Goal: Information Seeking & Learning: Learn about a topic

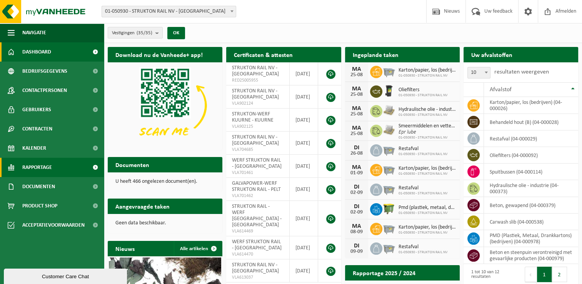
click at [38, 165] on span "Rapportage" at bounding box center [37, 167] width 30 height 19
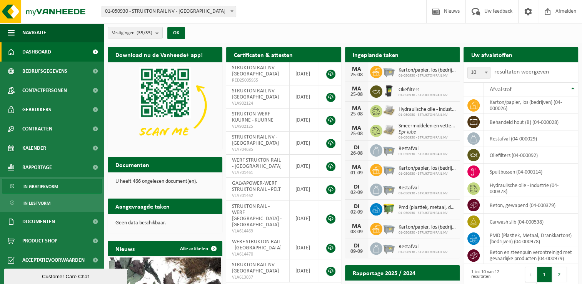
click at [38, 184] on span "In grafiekvorm" at bounding box center [40, 186] width 35 height 15
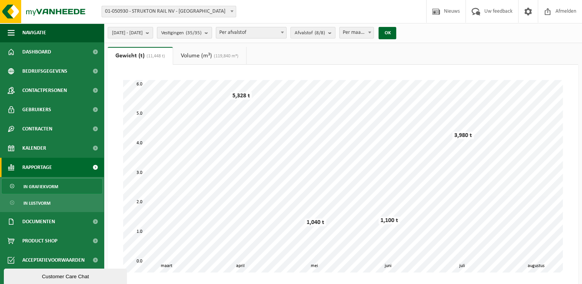
click at [212, 31] on b "submit" at bounding box center [208, 32] width 7 height 11
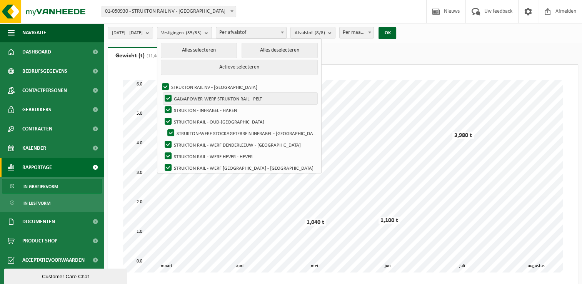
click at [191, 100] on label "GALVAPOWER-WERF STRUKTON RAIL - PELT" at bounding box center [240, 99] width 154 height 12
click at [162, 93] on input "GALVAPOWER-WERF STRUKTON RAIL - PELT" at bounding box center [162, 92] width 0 height 0
checkbox input "false"
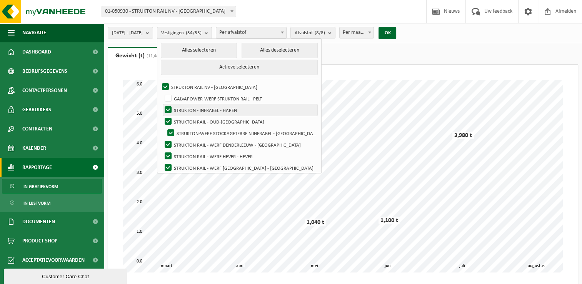
click at [188, 109] on label "STRUKTON - INFRABEL - HAREN" at bounding box center [240, 110] width 154 height 12
click at [162, 104] on input "STRUKTON - INFRABEL - HAREN" at bounding box center [162, 104] width 0 height 0
checkbox input "false"
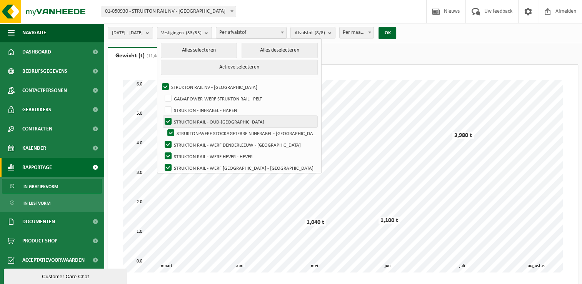
drag, startPoint x: 187, startPoint y: 120, endPoint x: 189, endPoint y: 126, distance: 6.6
click at [187, 120] on label "STRUKTON RAIL - OUD-[GEOGRAPHIC_DATA]" at bounding box center [240, 122] width 154 height 12
click at [162, 116] on input "STRUKTON RAIL - OUD-[GEOGRAPHIC_DATA]" at bounding box center [162, 115] width 0 height 0
checkbox input "false"
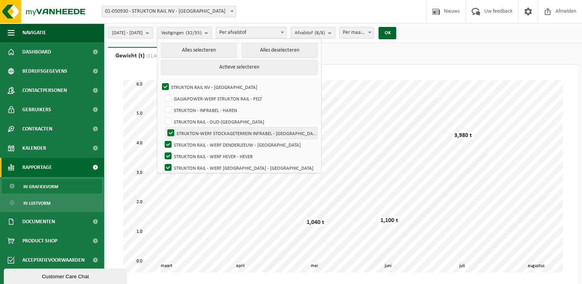
click at [190, 132] on label "STRUKTON-WERF STOCKAGETERREIN INFRABEL - [GEOGRAPHIC_DATA]" at bounding box center [242, 133] width 152 height 12
click at [165, 127] on input "STRUKTON-WERF STOCKAGETERREIN INFRABEL - [GEOGRAPHIC_DATA]" at bounding box center [164, 127] width 0 height 0
checkbox input "false"
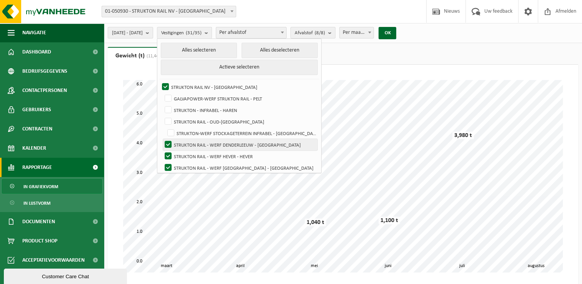
click at [187, 144] on label "STRUKTON RAIL - WERF DENDERLEEUW - [GEOGRAPHIC_DATA]" at bounding box center [240, 145] width 154 height 12
click at [162, 139] on input "STRUKTON RAIL - WERF DENDERLEEUW - [GEOGRAPHIC_DATA]" at bounding box center [162, 139] width 0 height 0
checkbox input "false"
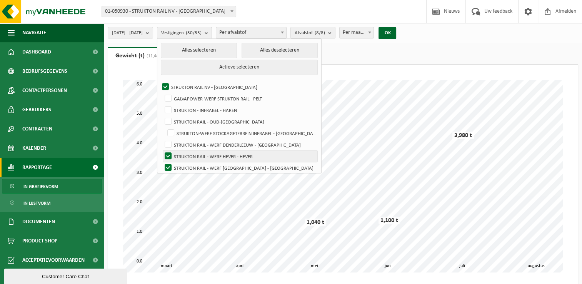
click at [189, 153] on label "STRUKTON RAIL - WERF HEVER - HEVER" at bounding box center [240, 156] width 154 height 12
click at [162, 150] on input "STRUKTON RAIL - WERF HEVER - HEVER" at bounding box center [162, 150] width 0 height 0
checkbox input "false"
click at [187, 168] on label "STRUKTON RAIL - WERF [GEOGRAPHIC_DATA] - [GEOGRAPHIC_DATA]" at bounding box center [240, 168] width 154 height 12
click at [162, 162] on input "STRUKTON RAIL - WERF [GEOGRAPHIC_DATA] - [GEOGRAPHIC_DATA]" at bounding box center [162, 162] width 0 height 0
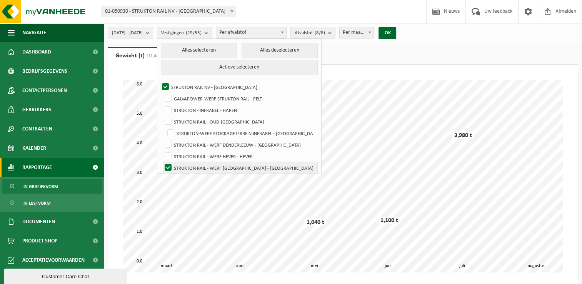
checkbox input "false"
click at [275, 49] on button "Alles deselecteren" at bounding box center [280, 50] width 76 height 15
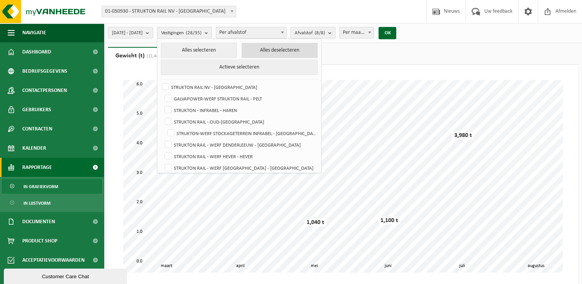
checkbox input "false"
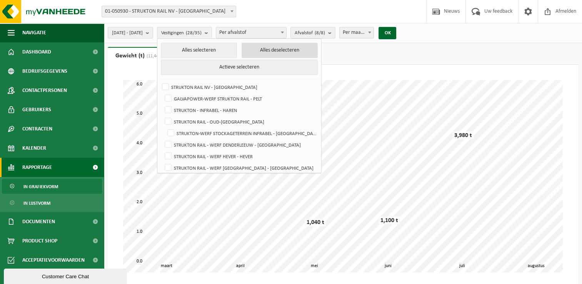
checkbox input "false"
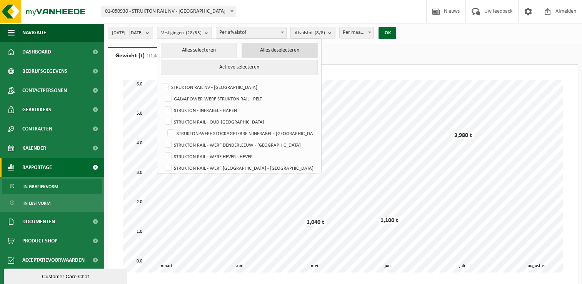
checkbox input "false"
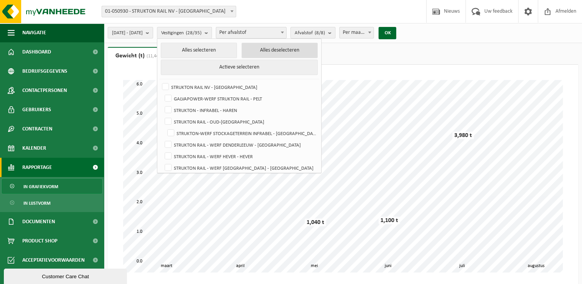
checkbox input "false"
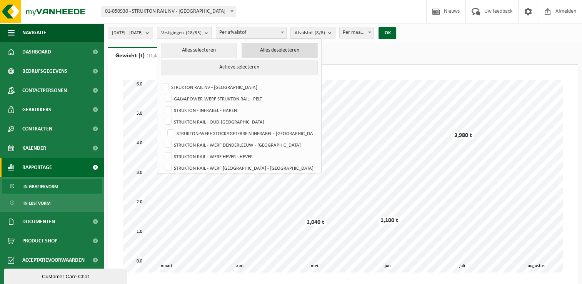
checkbox input "false"
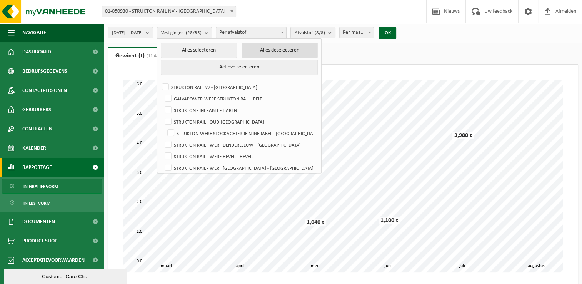
checkbox input "false"
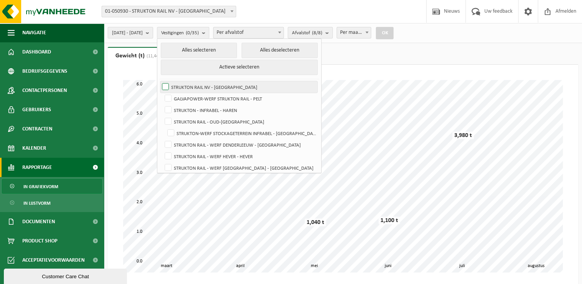
click at [184, 85] on label "STRUKTON RAIL NV - [GEOGRAPHIC_DATA]" at bounding box center [238, 87] width 157 height 12
click at [159, 81] on input "STRUKTON RAIL NV - [GEOGRAPHIC_DATA]" at bounding box center [159, 81] width 0 height 0
checkbox input "true"
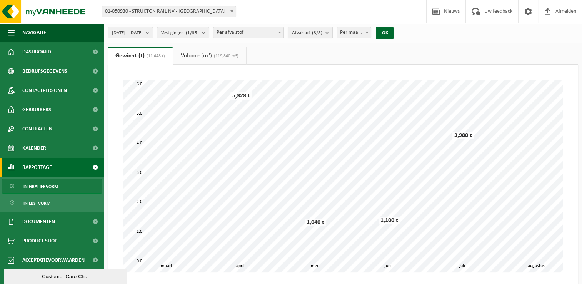
click at [332, 30] on b "submit" at bounding box center [329, 32] width 7 height 11
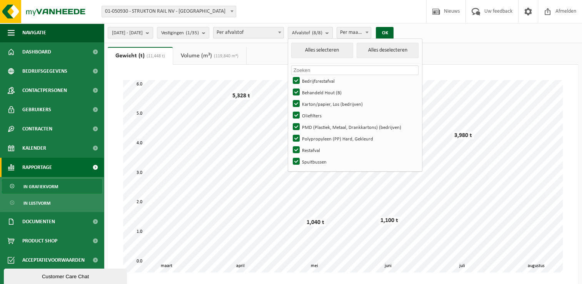
click at [332, 31] on b "submit" at bounding box center [329, 32] width 7 height 11
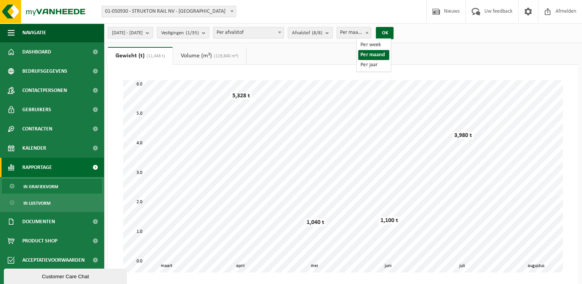
click at [371, 33] on span at bounding box center [367, 32] width 8 height 10
click at [491, 37] on div "2025-03-01 - 2025-08-25 Huidige maand Vorige maand Laatste 6 maanden Huidig jaa…" at bounding box center [343, 33] width 478 height 20
click at [394, 30] on button "OK" at bounding box center [385, 33] width 18 height 12
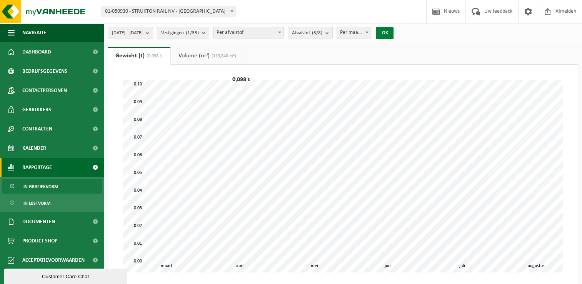
click at [394, 35] on button "OK" at bounding box center [385, 33] width 18 height 12
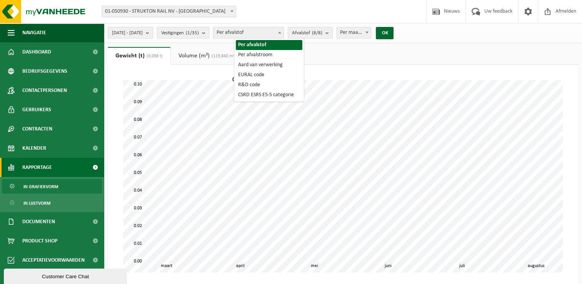
click at [281, 33] on b at bounding box center [279, 33] width 3 height 2
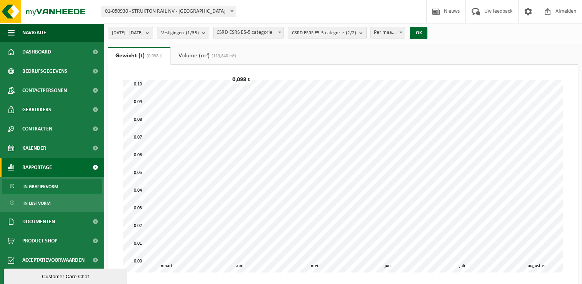
click at [356, 37] on span "CSRD ESRS E5-5 categorie (2/2)" at bounding box center [324, 33] width 64 height 12
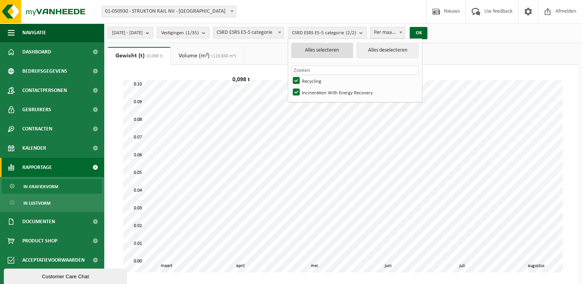
click at [351, 50] on button "Alles selecteren" at bounding box center [322, 50] width 62 height 15
click at [284, 36] on span "CSRD ESRS E5-5 categorie" at bounding box center [249, 32] width 70 height 11
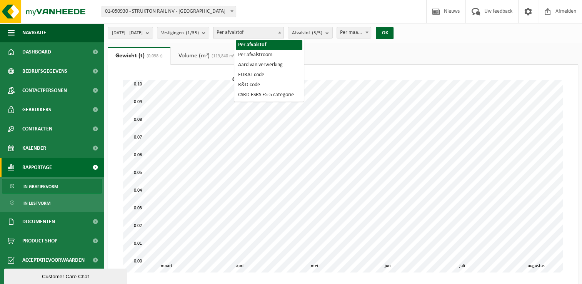
click at [284, 36] on span "Per afvalstof" at bounding box center [249, 32] width 70 height 11
select select "2"
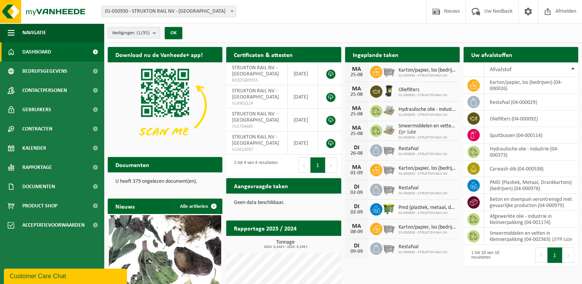
click at [132, 35] on span "Vestigingen (1/35)" at bounding box center [131, 33] width 38 height 12
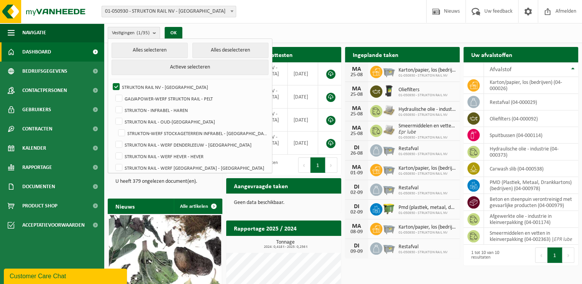
click at [132, 35] on span "Vestigingen (1/35)" at bounding box center [131, 33] width 38 height 12
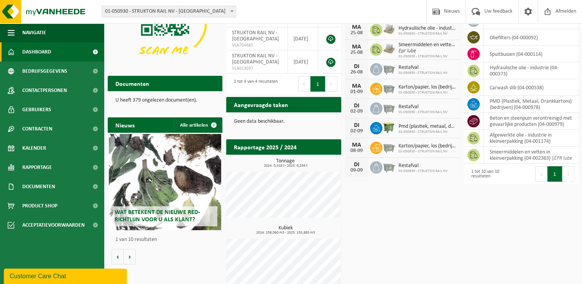
scroll to position [89, 0]
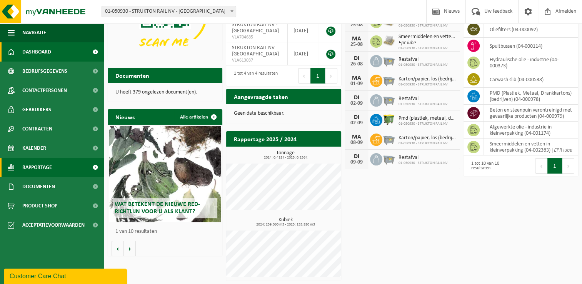
click at [37, 169] on span "Rapportage" at bounding box center [37, 167] width 30 height 19
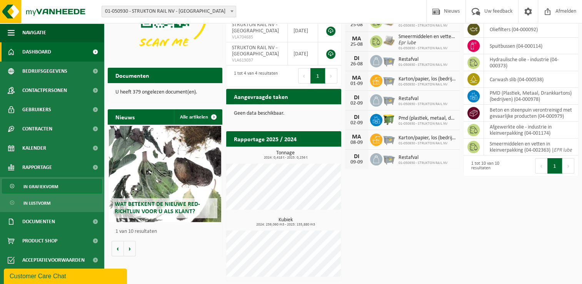
click at [37, 185] on span "In grafiekvorm" at bounding box center [40, 186] width 35 height 15
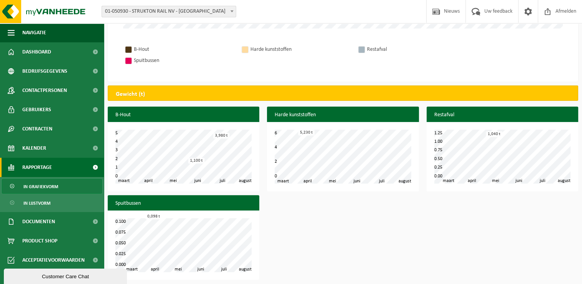
scroll to position [247, 0]
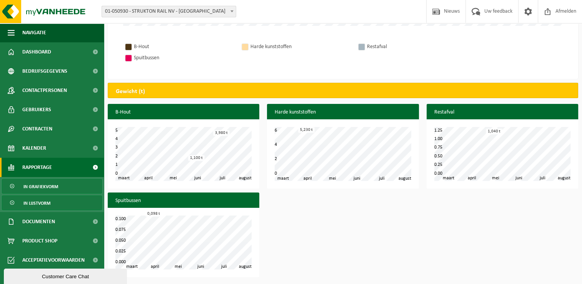
click at [40, 202] on span "In lijstvorm" at bounding box center [36, 203] width 27 height 15
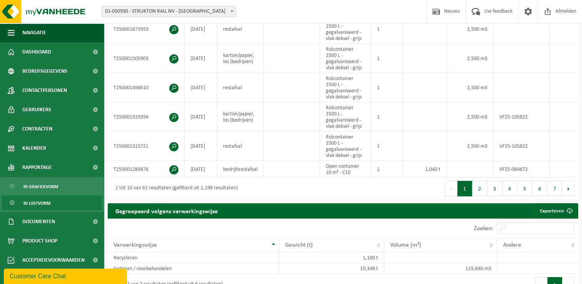
scroll to position [242, 0]
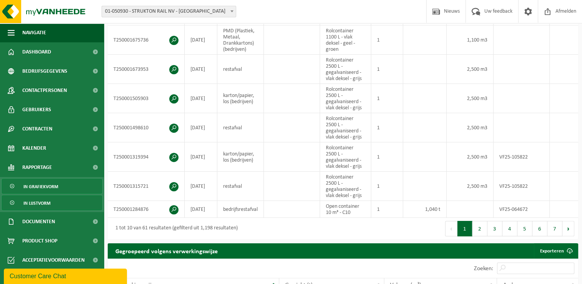
click at [58, 181] on link "In grafiekvorm" at bounding box center [52, 186] width 100 height 15
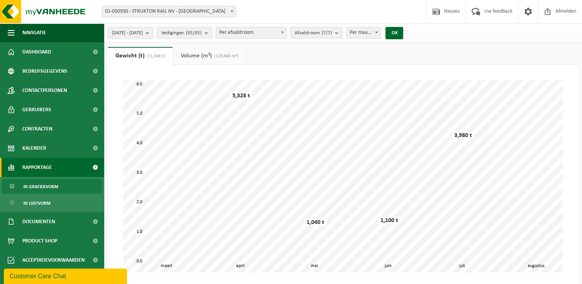
click at [189, 56] on link "Volume (m³) (119,840 m³)" at bounding box center [209, 56] width 73 height 18
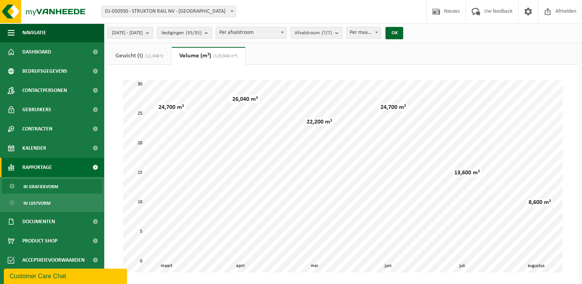
click at [141, 59] on link "Gewicht (t) (11,448 t)" at bounding box center [139, 56] width 63 height 18
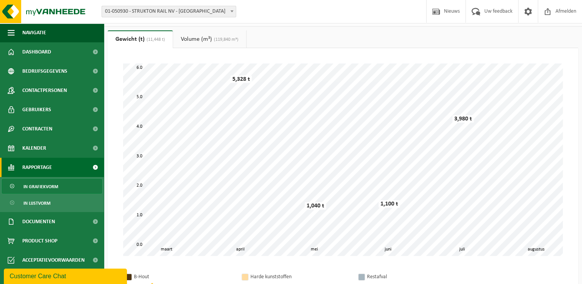
scroll to position [16, 0]
click at [205, 41] on link "Volume (m³) (119,840 m³)" at bounding box center [209, 40] width 73 height 18
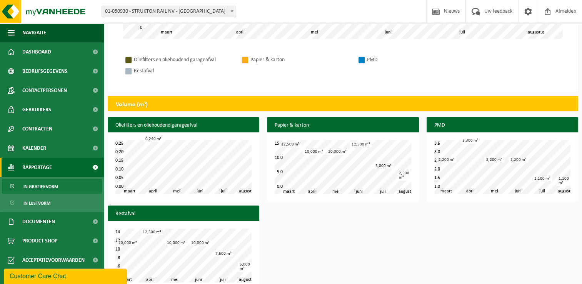
scroll to position [247, 0]
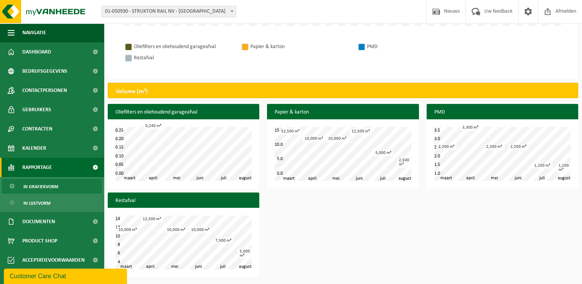
click at [424, 209] on div "Oliefilters en oliehoudend garageafval april mei juni juli maart augustus 0.00 …" at bounding box center [343, 192] width 478 height 177
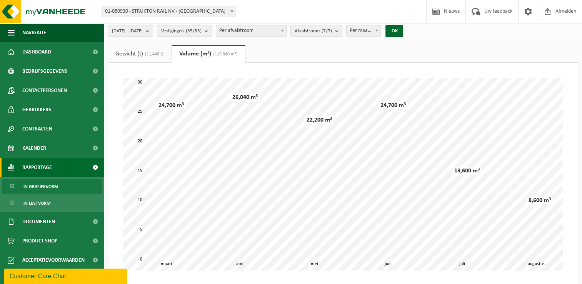
scroll to position [0, 0]
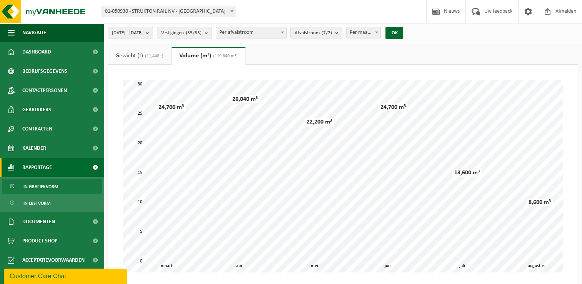
click at [149, 55] on span "(11,448 t)" at bounding box center [153, 56] width 20 height 5
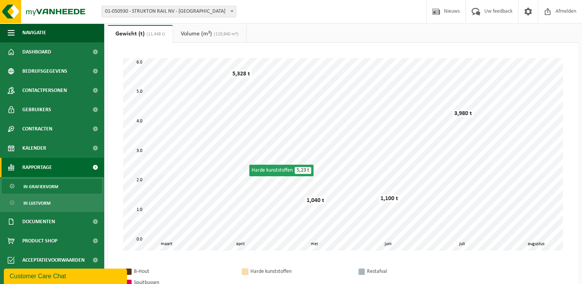
scroll to position [16, 0]
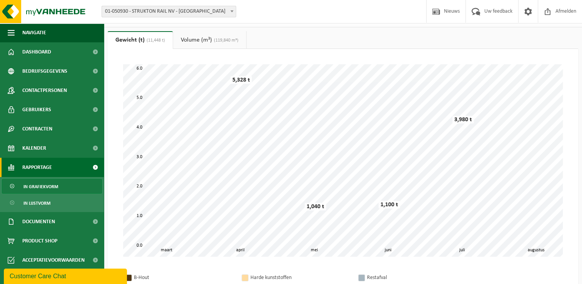
click at [204, 39] on link "Volume (m³) (119,840 m³)" at bounding box center [209, 40] width 73 height 18
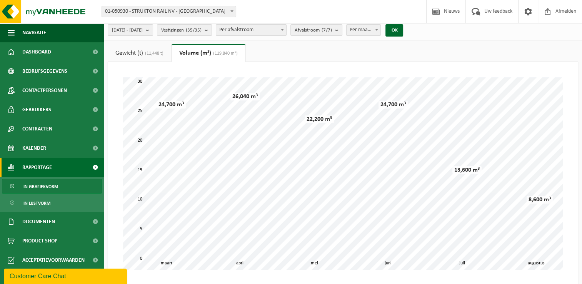
scroll to position [0, 0]
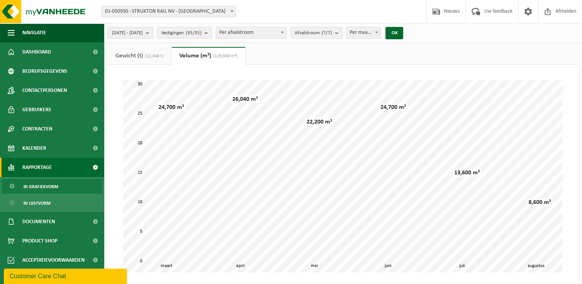
click at [134, 56] on link "Gewicht (t) (11,448 t)" at bounding box center [139, 56] width 63 height 18
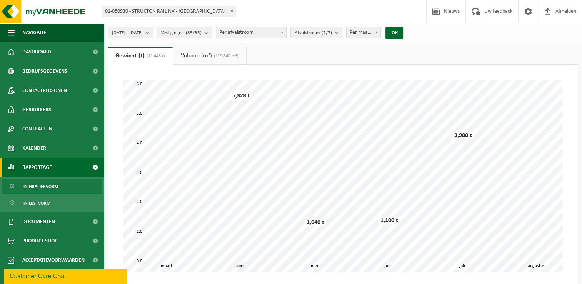
click at [284, 32] on span "Per afvalstroom" at bounding box center [251, 32] width 70 height 11
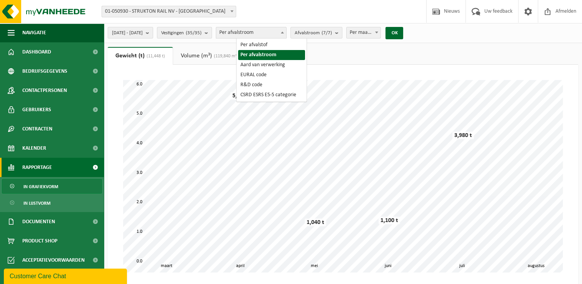
click at [284, 32] on span "Per afvalstroom" at bounding box center [251, 32] width 70 height 11
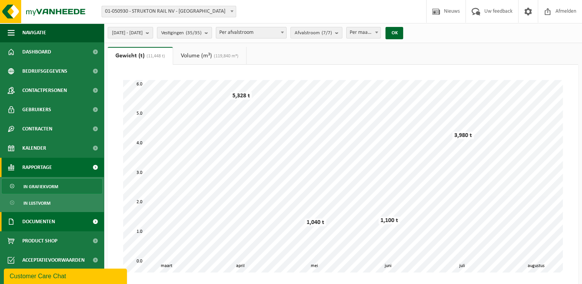
click at [62, 220] on link "Documenten" at bounding box center [52, 221] width 104 height 19
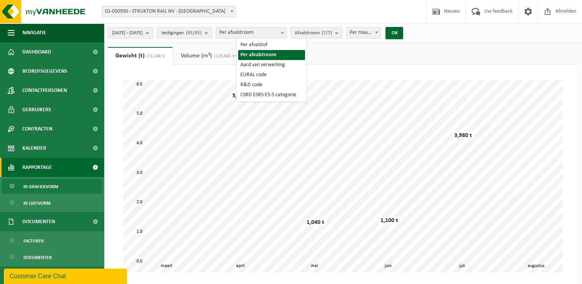
click at [268, 33] on span "Per afvalstroom" at bounding box center [251, 32] width 70 height 11
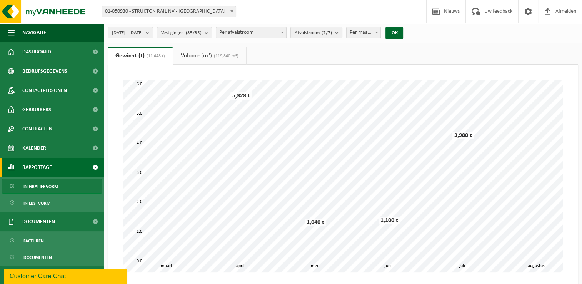
click at [268, 33] on span "Per afvalstroom" at bounding box center [251, 32] width 70 height 11
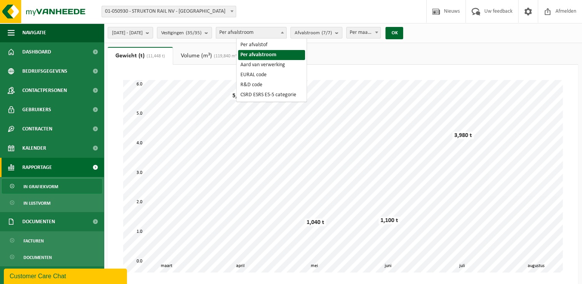
click at [268, 33] on span "Per afvalstroom" at bounding box center [251, 32] width 70 height 11
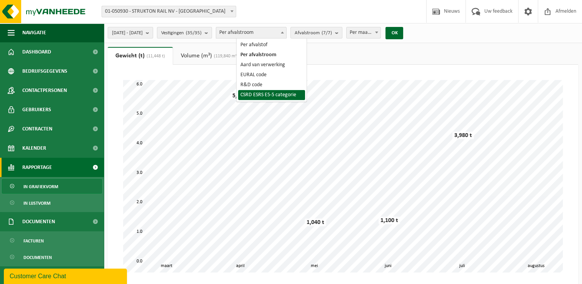
select select "8"
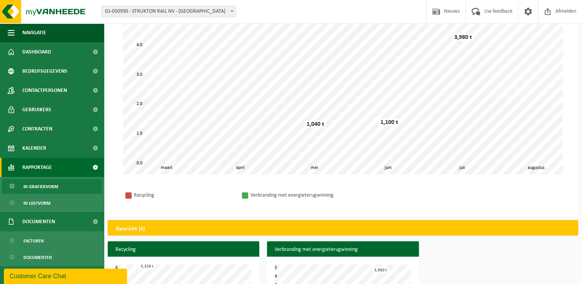
scroll to position [147, 0]
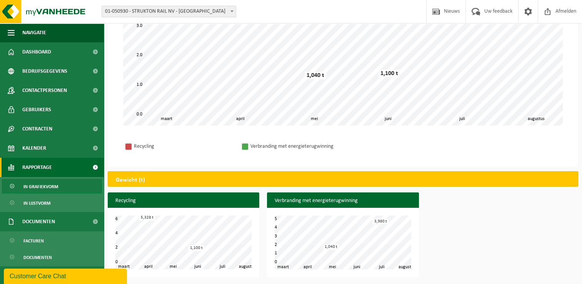
click at [508, 224] on div "Recycling april mei juni juli maart augustus 0 6 2 4 5,328 t 1,100 t Verbrandin…" at bounding box center [343, 236] width 478 height 88
click at [449, 215] on div "Recycling april mei juni juli maart augustus 0 6 2 4 5,328 t 1,100 t Verbrandin…" at bounding box center [343, 236] width 478 height 88
click at [349, 199] on div "Verbranding met energieterugwinning 1,04 t" at bounding box center [352, 200] width 106 height 12
click at [222, 198] on h3 "Recycling" at bounding box center [184, 200] width 152 height 17
click at [170, 199] on h3 "Recycling" at bounding box center [184, 200] width 152 height 17
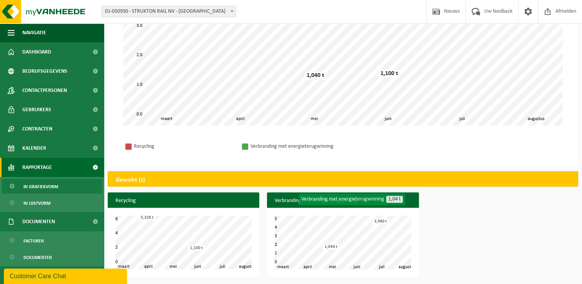
click at [147, 204] on h3 "Recycling" at bounding box center [184, 200] width 152 height 17
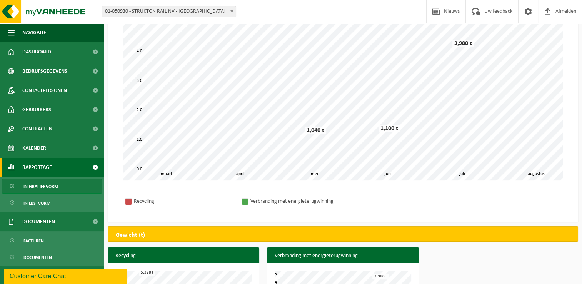
scroll to position [0, 0]
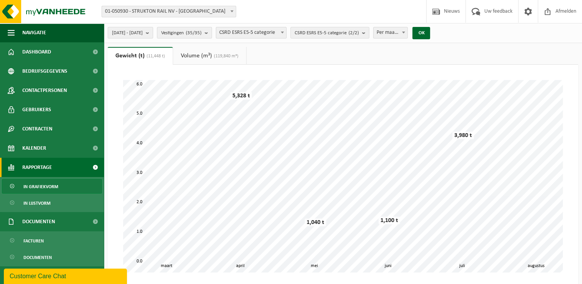
click at [194, 50] on link "Volume (m³) (119,840 m³)" at bounding box center [209, 56] width 73 height 18
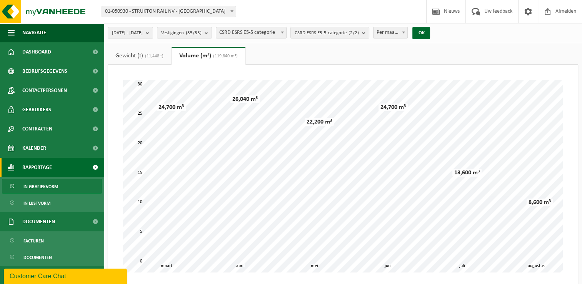
click at [142, 35] on span "2025-03-01 - 2025-08-25" at bounding box center [127, 33] width 31 height 12
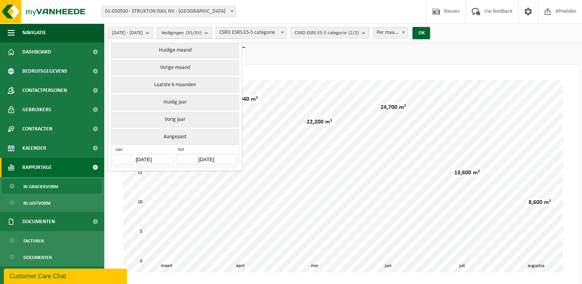
click at [160, 158] on input "2025-03-01" at bounding box center [144, 159] width 60 height 10
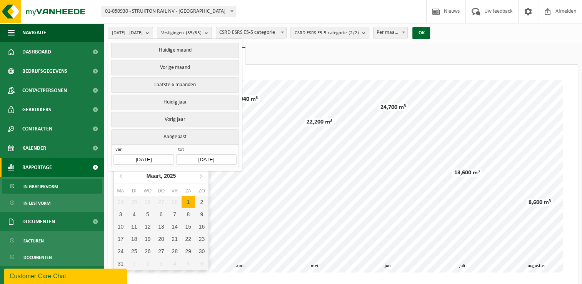
click at [149, 158] on input "2025-03-01" at bounding box center [144, 159] width 60 height 10
click at [118, 176] on icon at bounding box center [121, 176] width 12 height 12
click at [147, 204] on div "1" at bounding box center [147, 202] width 13 height 12
type input "[DATE]"
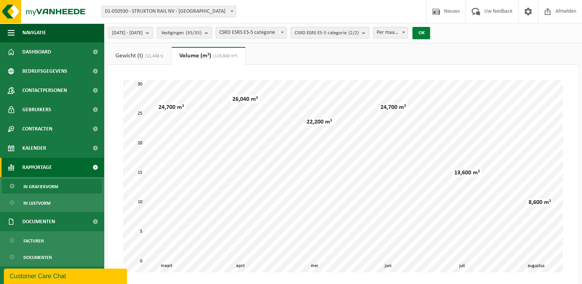
click at [430, 33] on button "OK" at bounding box center [421, 33] width 18 height 12
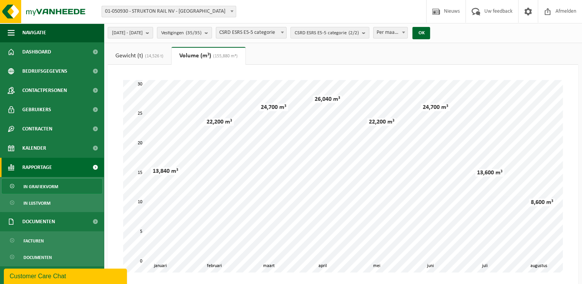
click at [140, 58] on link "Gewicht (t) (14,526 t)" at bounding box center [139, 56] width 63 height 18
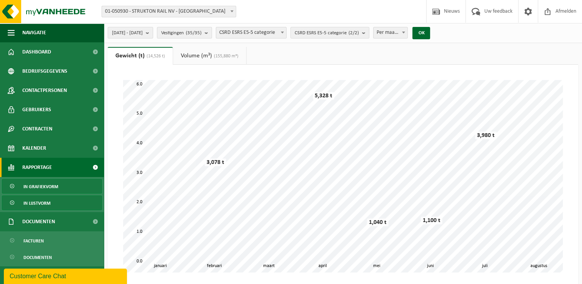
click at [52, 203] on link "In lijstvorm" at bounding box center [52, 202] width 100 height 15
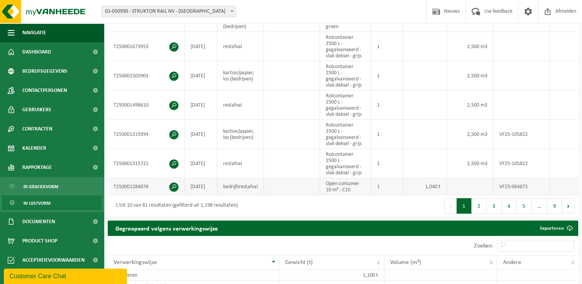
scroll to position [269, 0]
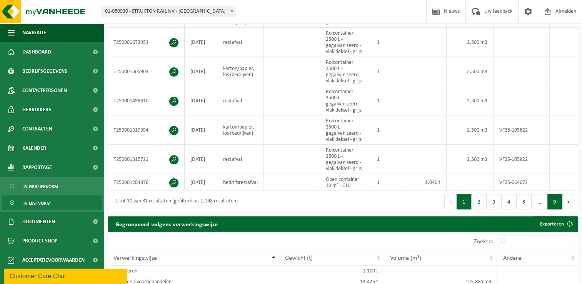
click at [552, 204] on button "9" at bounding box center [555, 201] width 15 height 15
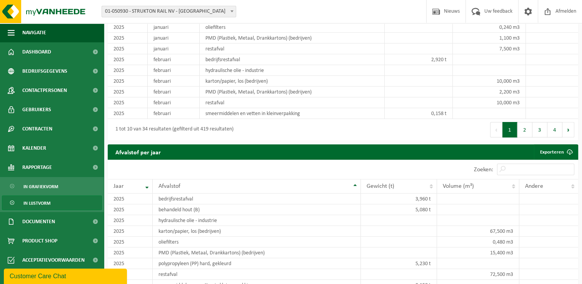
scroll to position [374, 0]
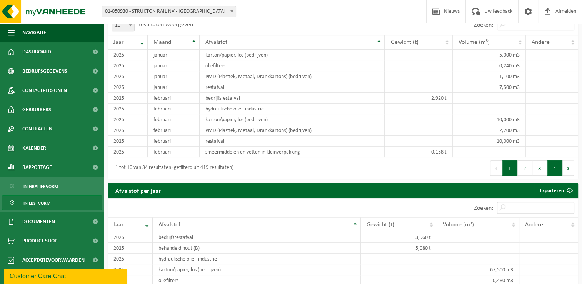
click at [553, 172] on button "4" at bounding box center [555, 167] width 15 height 15
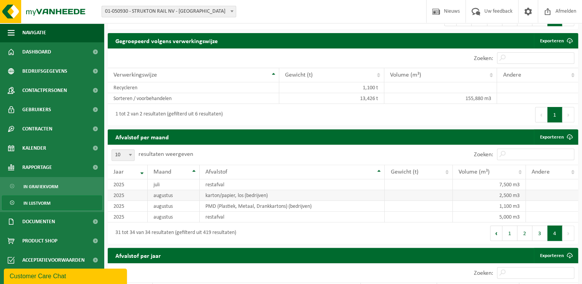
scroll to position [52, 0]
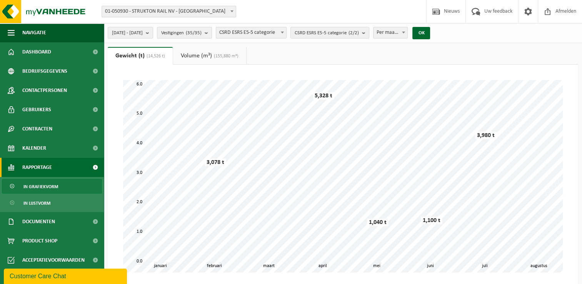
click at [286, 33] on span "CSRD ESRS E5-5 categorie" at bounding box center [251, 32] width 70 height 11
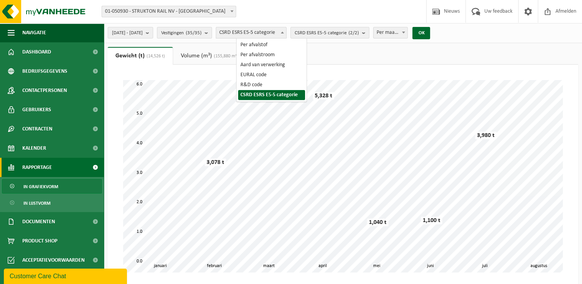
click at [279, 32] on span "CSRD ESRS E5-5 categorie" at bounding box center [251, 32] width 70 height 11
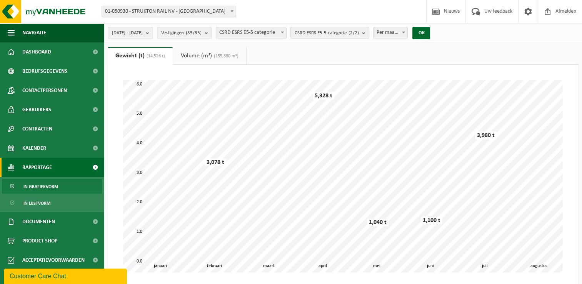
click at [319, 35] on span "CSRD ESRS E5-5 categorie (2/2)" at bounding box center [327, 33] width 64 height 12
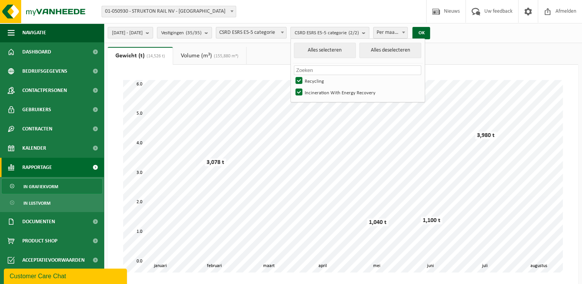
click at [319, 35] on span "CSRD ESRS E5-5 categorie (2/2)" at bounding box center [327, 33] width 64 height 12
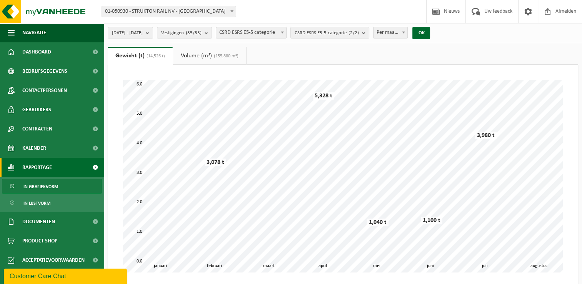
click at [147, 54] on span "(14,526 t)" at bounding box center [155, 56] width 20 height 5
click at [222, 62] on link "Volume (m³) (155,880 m³)" at bounding box center [209, 56] width 73 height 18
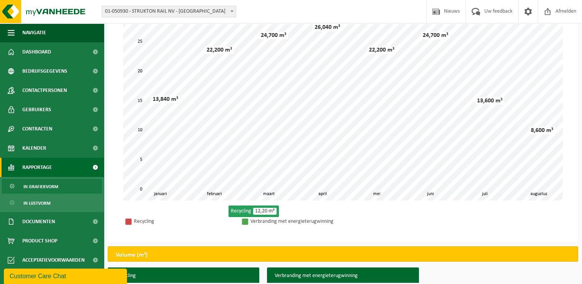
scroll to position [77, 0]
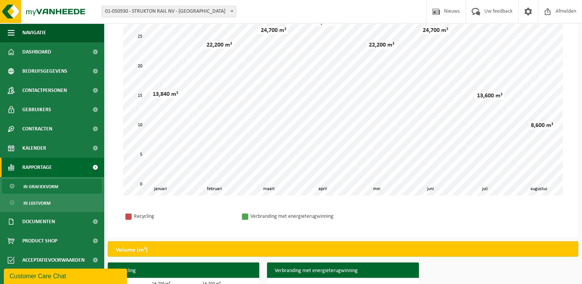
click at [377, 201] on div "Even geduld. Door de grote hoeveelheid gegevens duurt het laden even. februari …" at bounding box center [342, 99] width 455 height 208
click at [430, 212] on div "Recycling Verbranding met energieterugwinning" at bounding box center [342, 216] width 455 height 27
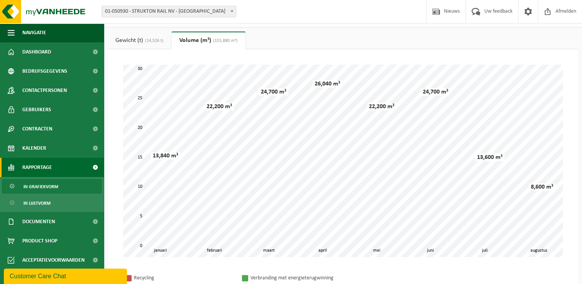
scroll to position [0, 0]
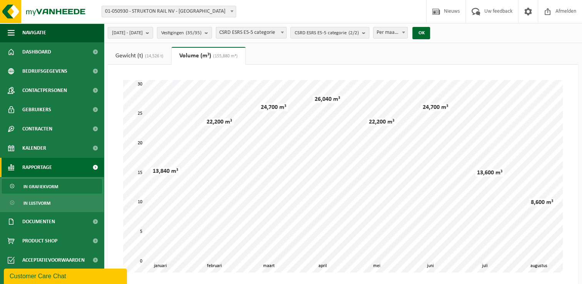
click at [284, 33] on span "CSRD ESRS E5-5 categorie" at bounding box center [251, 32] width 70 height 11
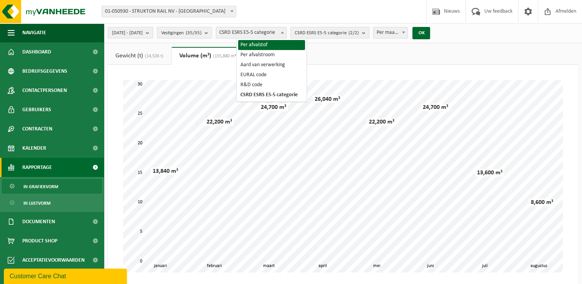
select select "1"
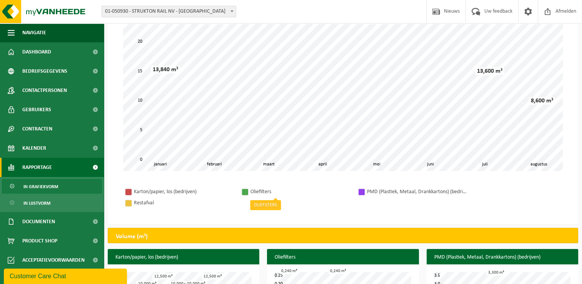
scroll to position [54, 0]
